Goal: Navigation & Orientation: Find specific page/section

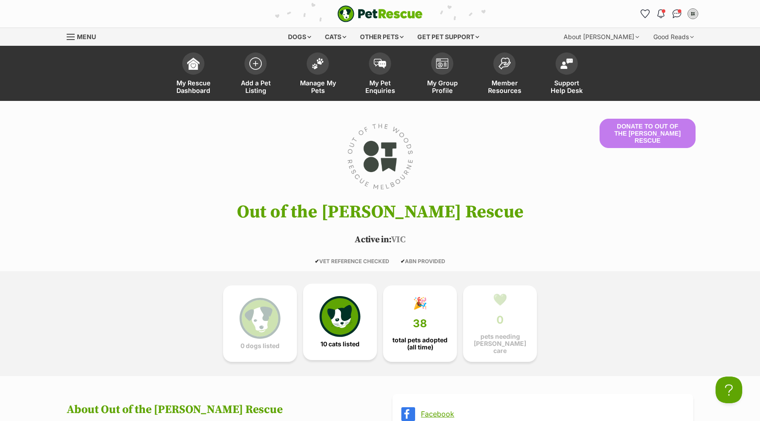
click at [348, 328] on img at bounding box center [340, 316] width 41 height 41
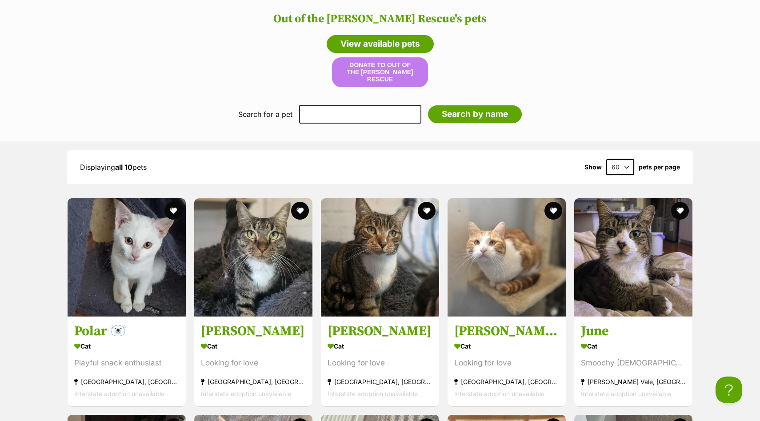
scroll to position [925, 0]
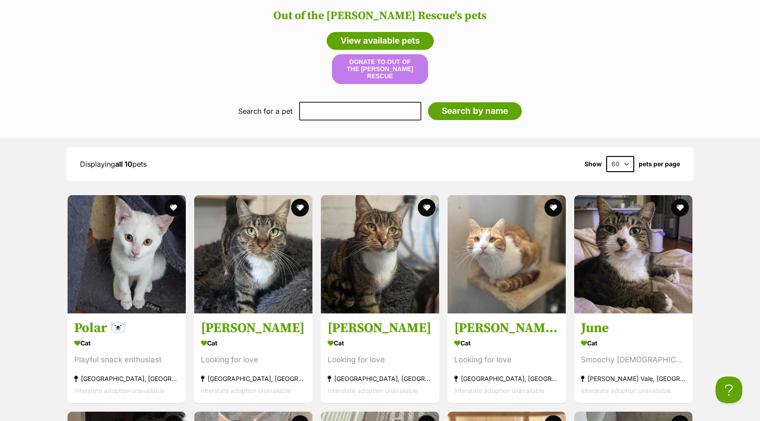
click at [160, 59] on header "Out of the Woods Rescue's pets View available pets Donate to Out of the Woods R…" at bounding box center [380, 35] width 742 height 97
click at [121, 64] on header "Out of the Woods Rescue's pets View available pets Donate to Out of the Woods R…" at bounding box center [380, 35] width 742 height 97
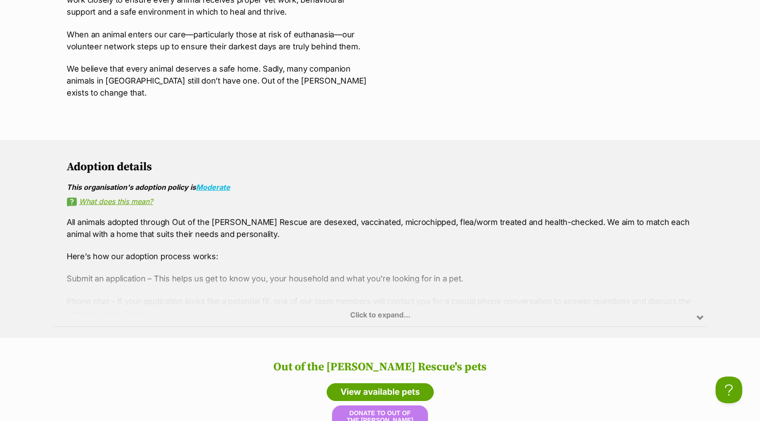
scroll to position [0, 0]
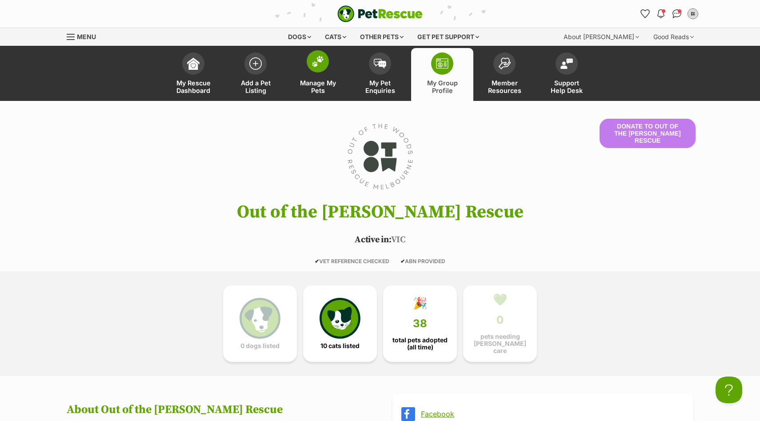
click at [309, 67] on span at bounding box center [318, 61] width 22 height 22
